Goal: Task Accomplishment & Management: Use online tool/utility

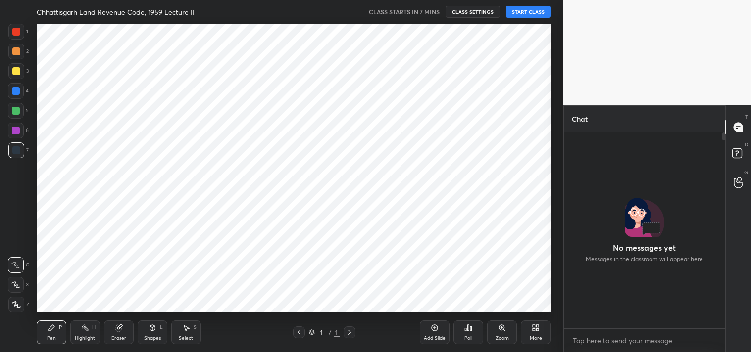
scroll to position [3, 2]
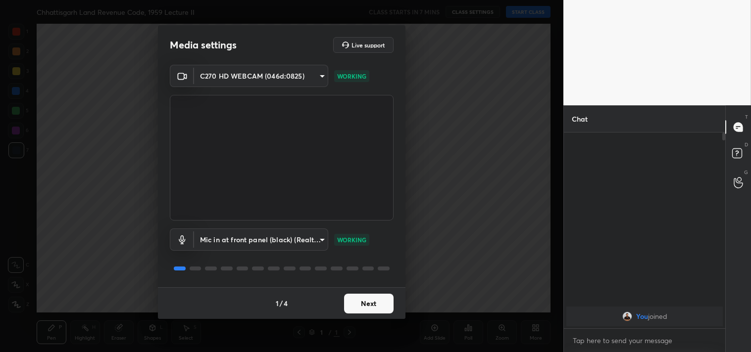
click at [369, 301] on button "Next" at bounding box center [368, 304] width 49 height 20
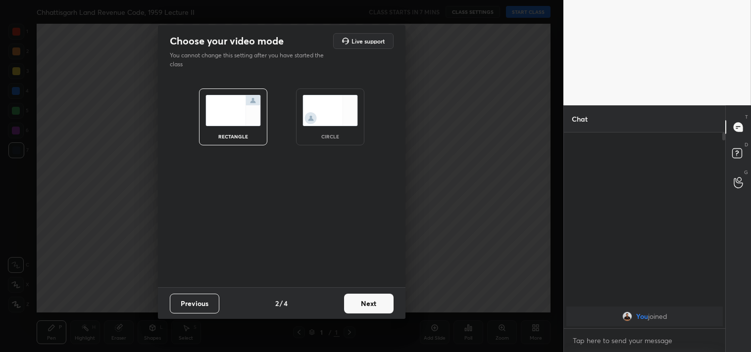
click at [369, 301] on button "Next" at bounding box center [368, 304] width 49 height 20
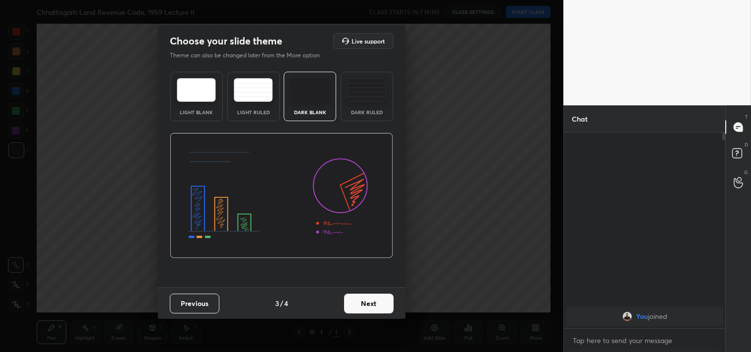
click at [369, 301] on button "Next" at bounding box center [368, 304] width 49 height 20
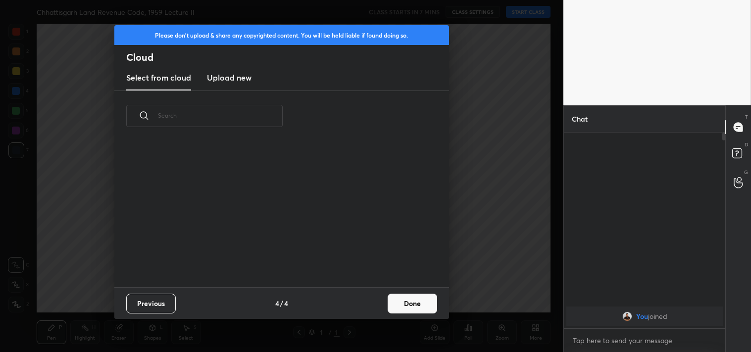
click at [369, 301] on div "Previous 4 / 4 Done" at bounding box center [281, 304] width 335 height 32
click at [417, 299] on button "Done" at bounding box center [412, 304] width 49 height 20
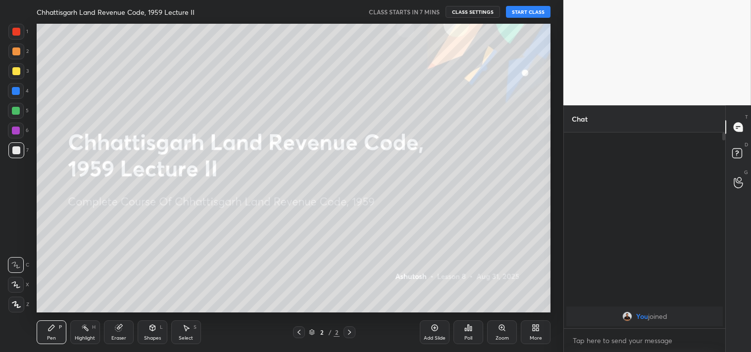
click at [546, 9] on button "START CLASS" at bounding box center [528, 12] width 45 height 12
click at [530, 13] on button "End Class" at bounding box center [530, 12] width 41 height 12
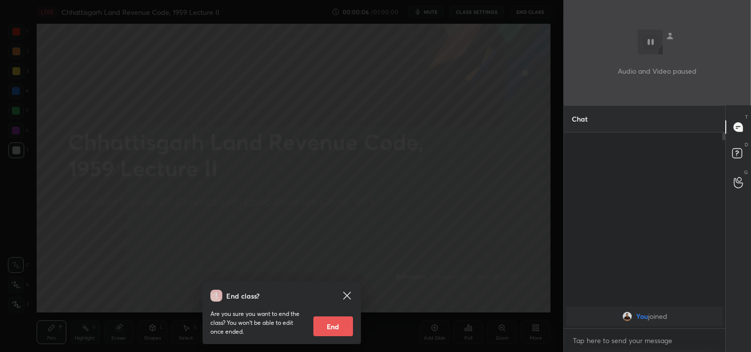
click at [335, 326] on button "End" at bounding box center [333, 327] width 40 height 20
type textarea "x"
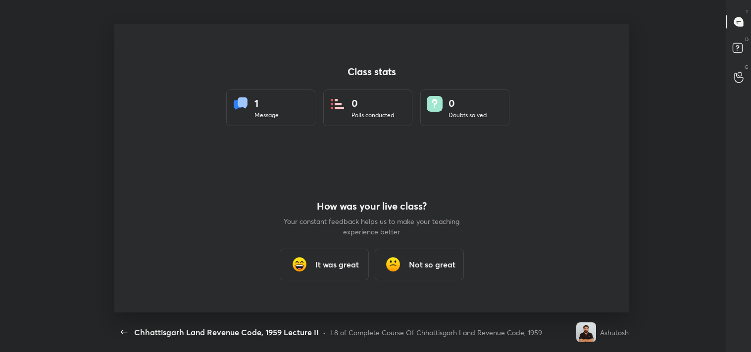
scroll to position [289, 743]
